Goal: Task Accomplishment & Management: Manage account settings

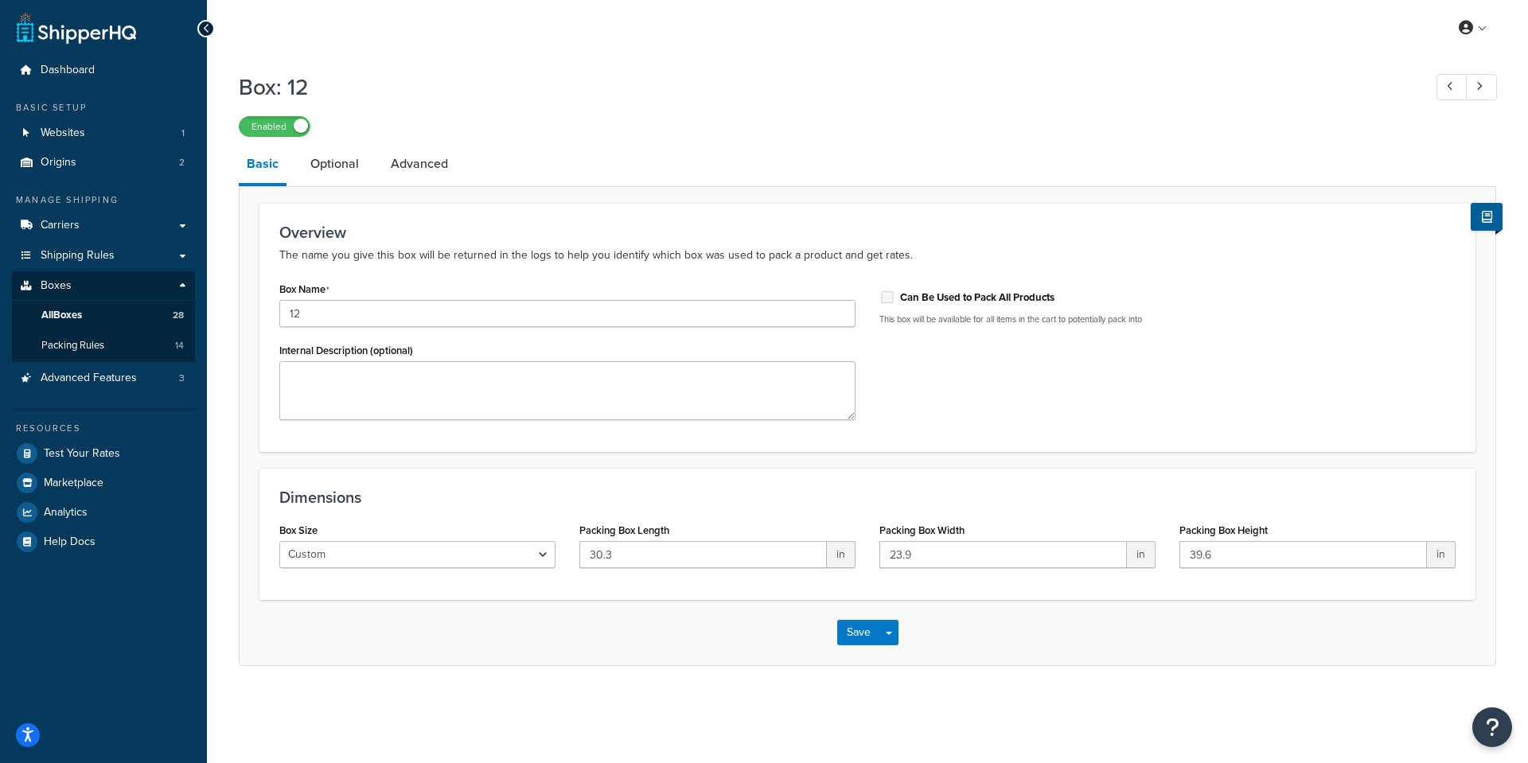
click at [1068, 371] on div "Box Name 12 Internal Description (optional) Can Be Used to Pack All Products Th…" at bounding box center [867, 355] width 1200 height 154
click at [418, 157] on link "Advanced" at bounding box center [419, 164] width 73 height 38
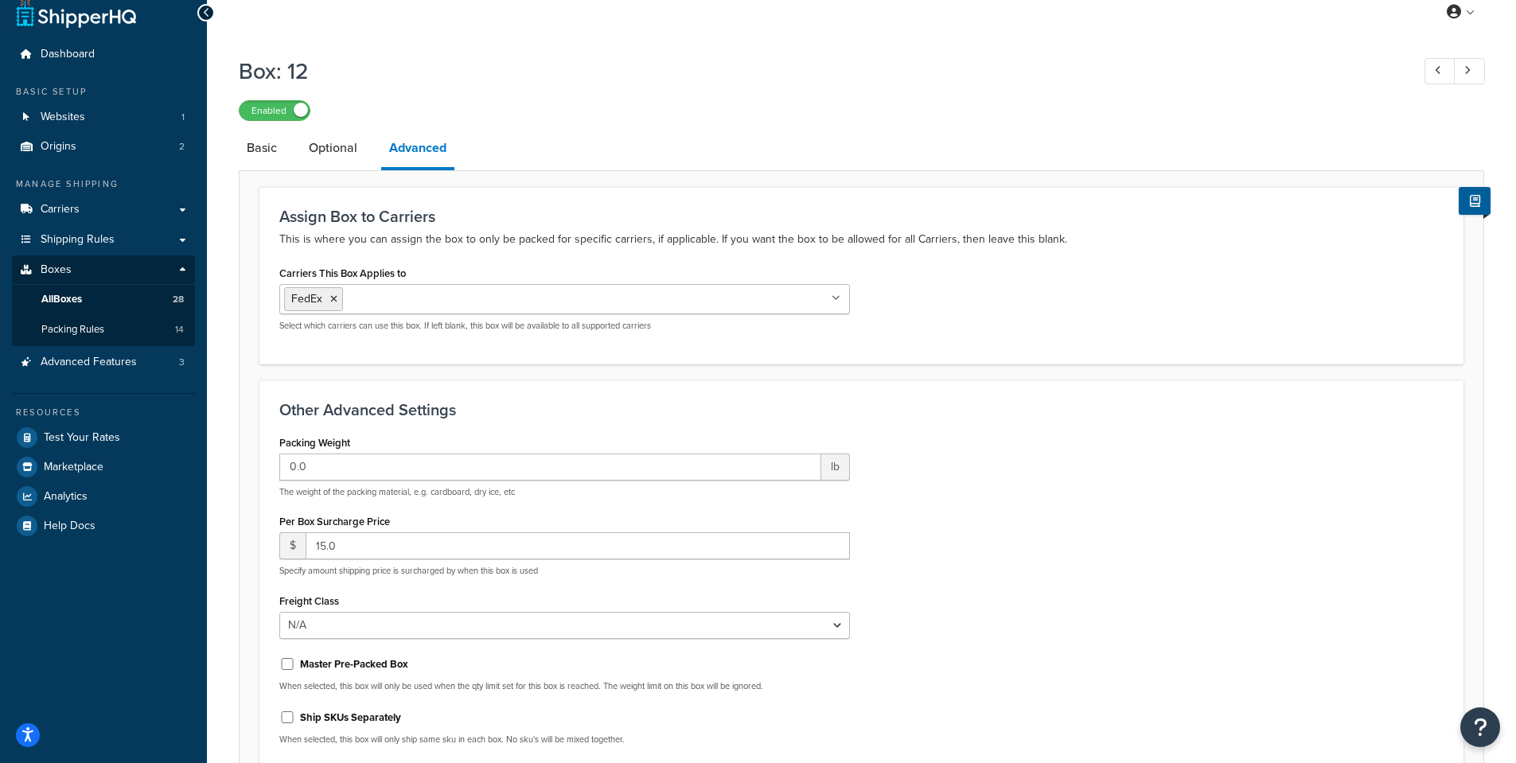
scroll to position [178, 0]
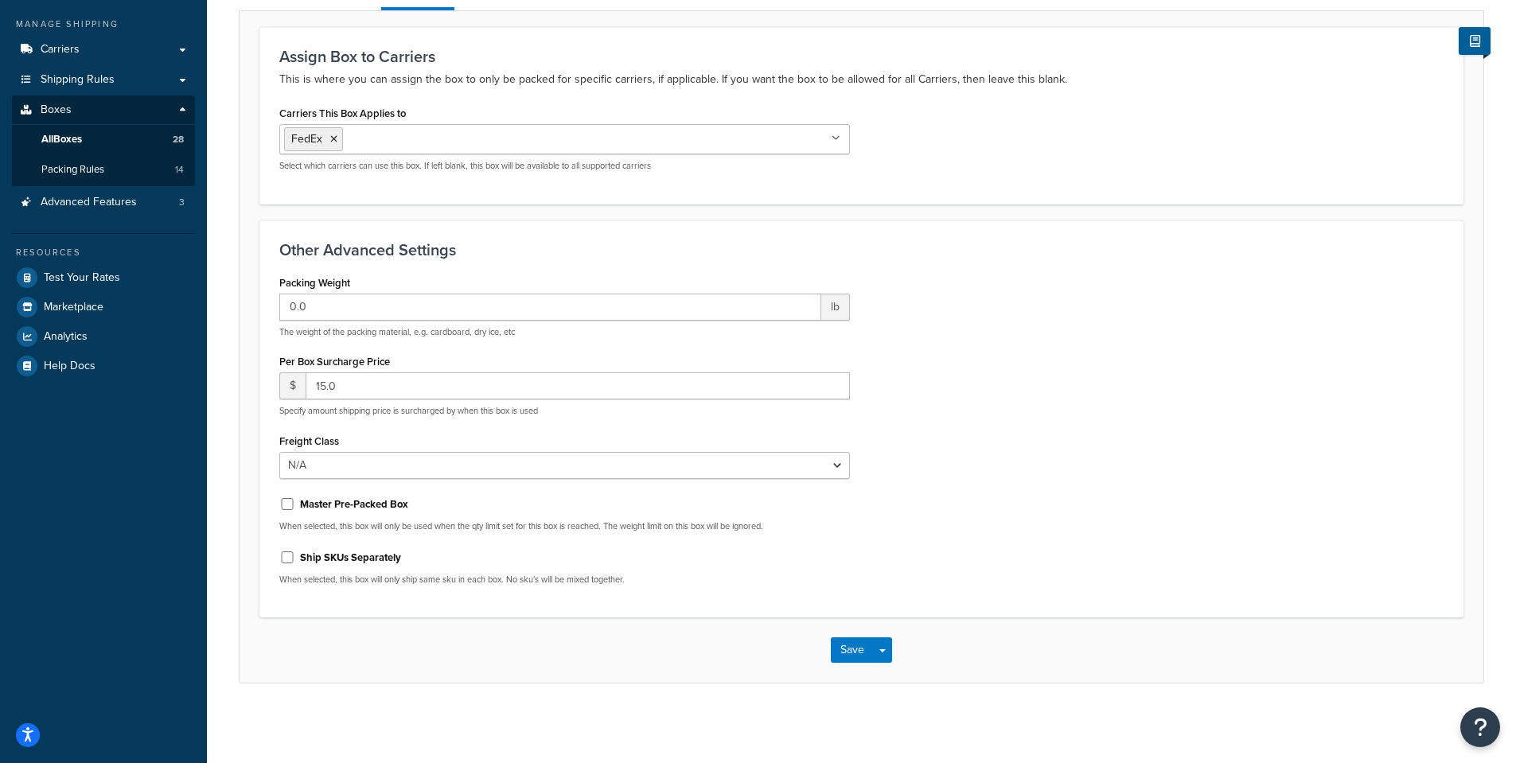
click at [230, 276] on div "Box: 12 Enabled Basic Optional Advanced Assign Box to Carriers This is where yo…" at bounding box center [862, 302] width 1310 height 844
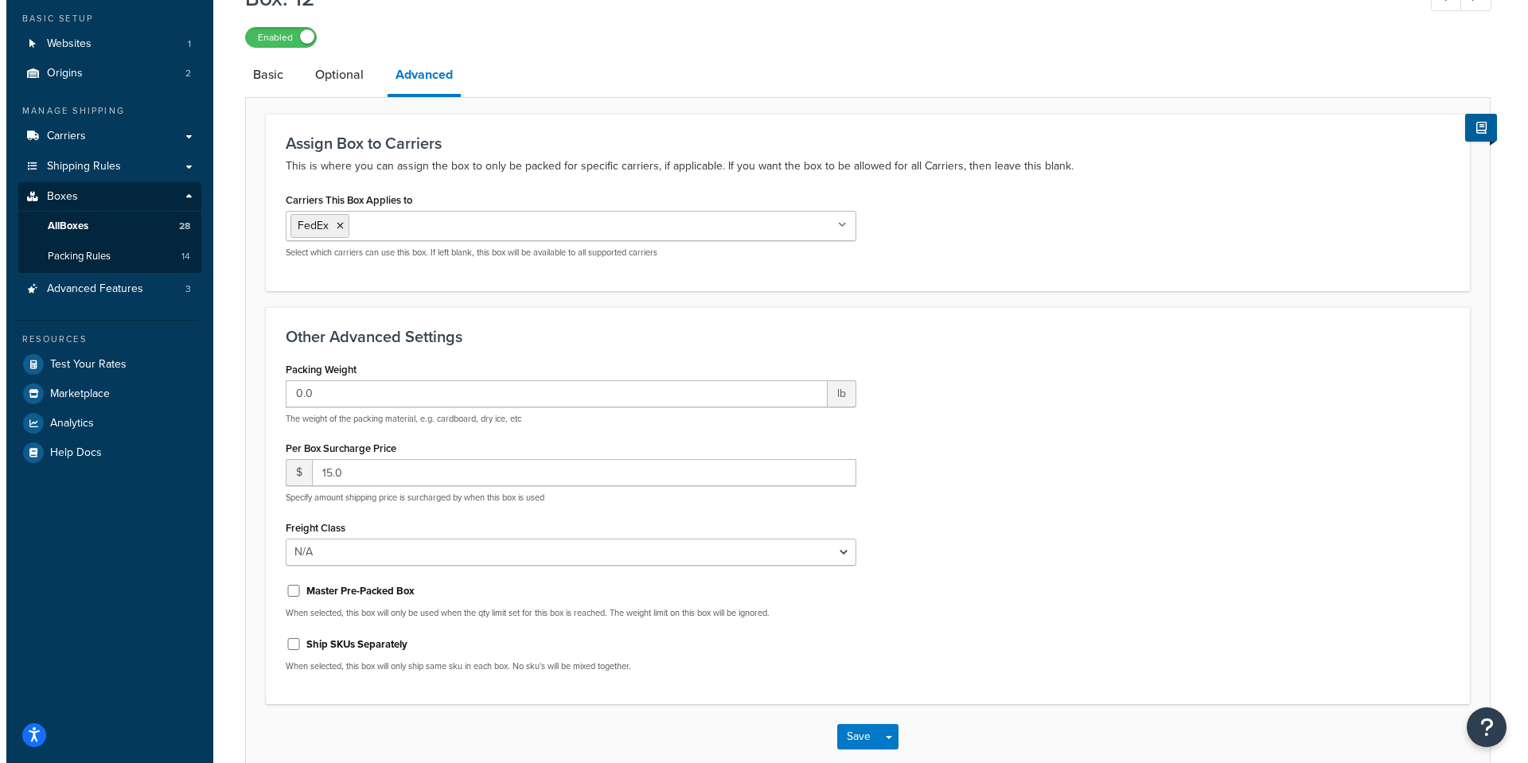
scroll to position [0, 0]
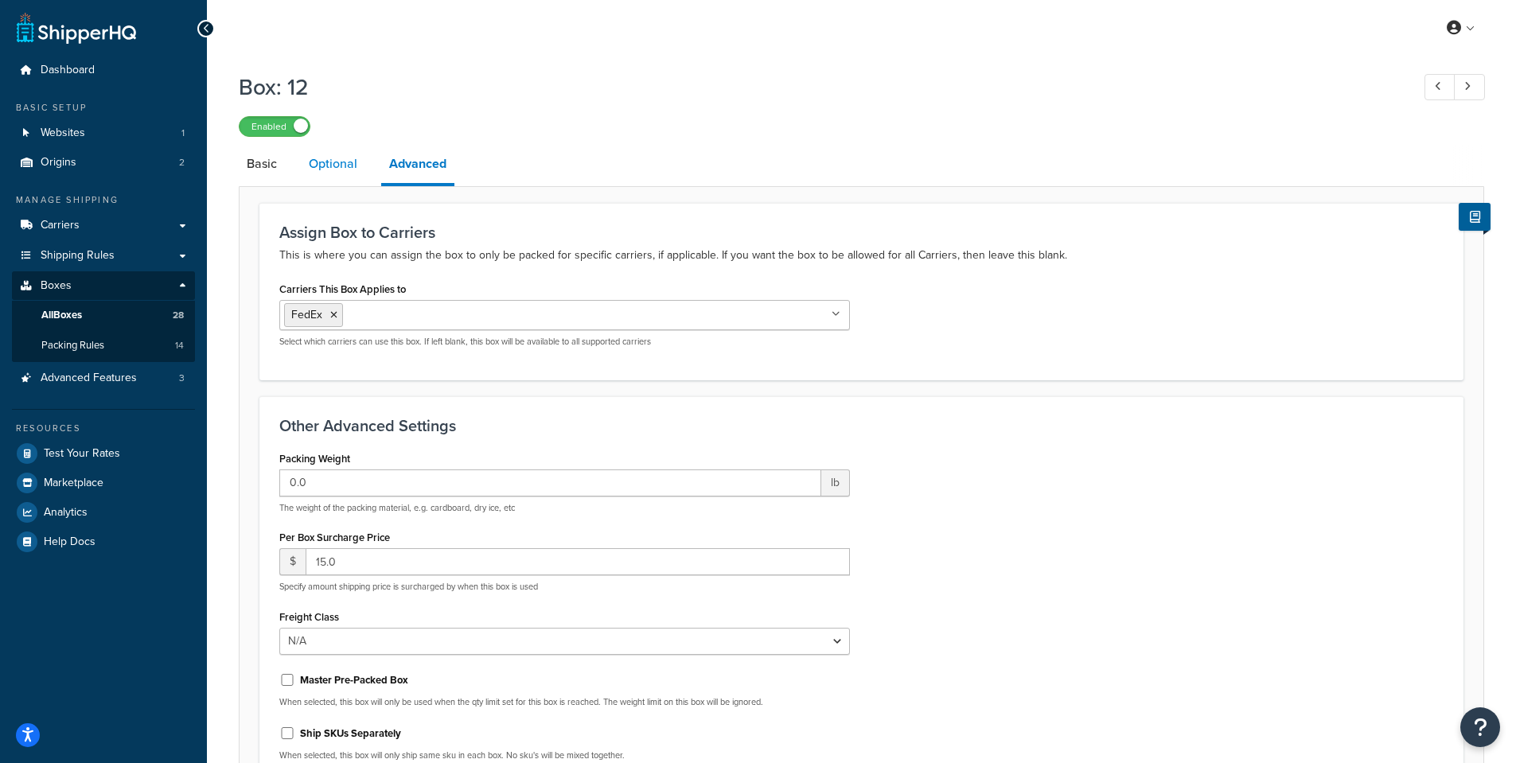
click at [330, 164] on link "Optional" at bounding box center [333, 164] width 64 height 38
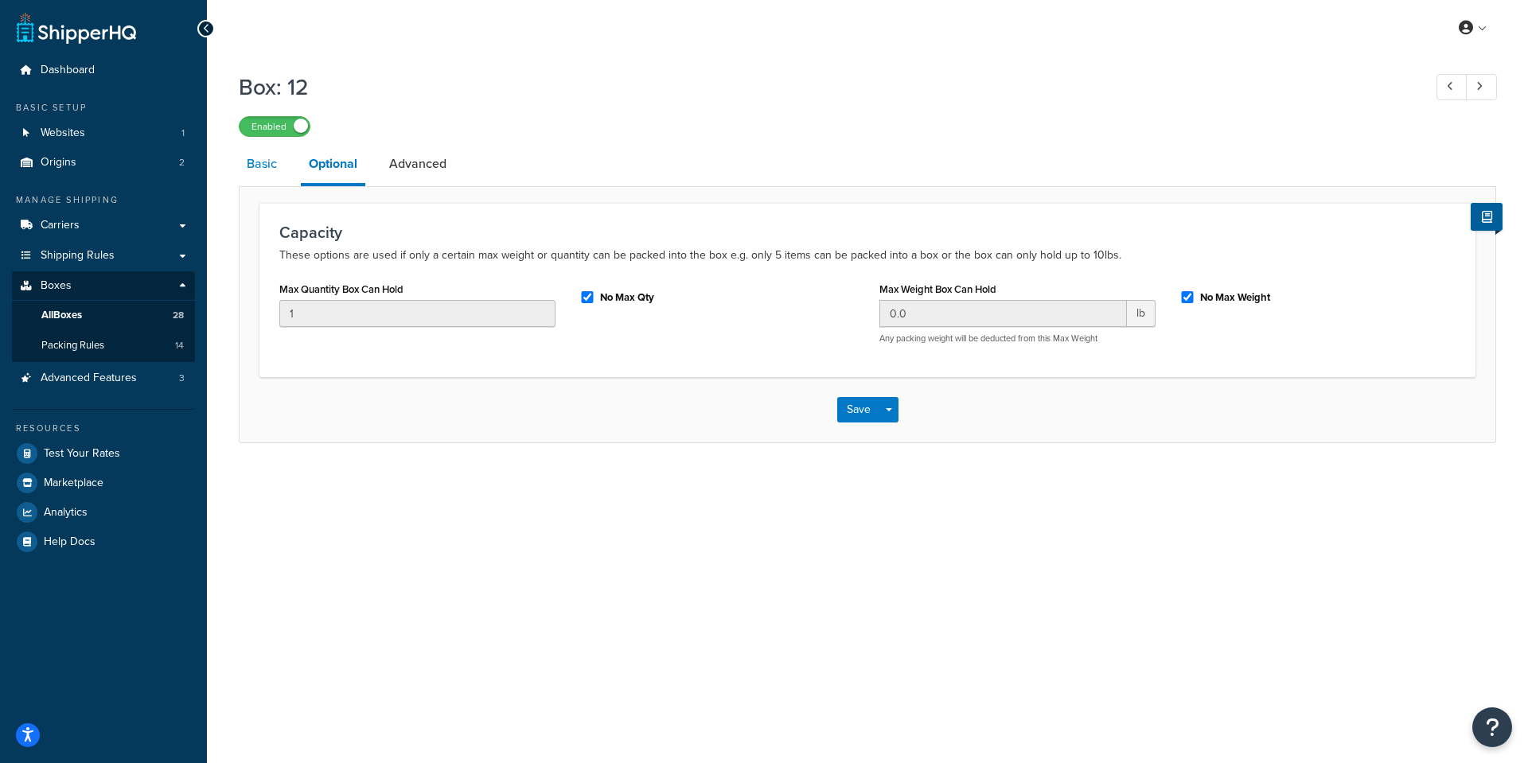
click at [260, 166] on link "Basic" at bounding box center [262, 164] width 46 height 38
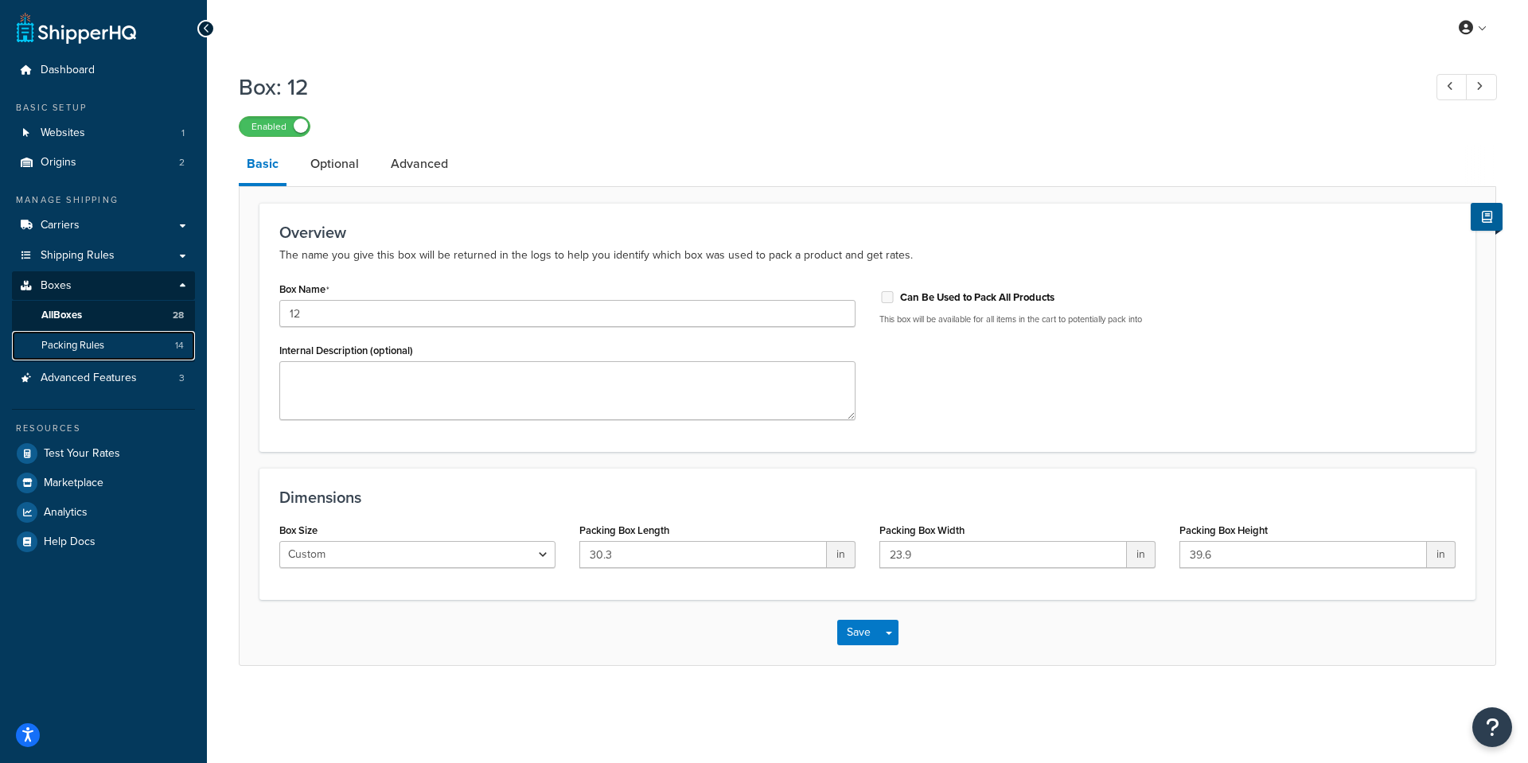
click at [83, 347] on span "Packing Rules" at bounding box center [72, 346] width 63 height 14
